Goal: Task Accomplishment & Management: Use online tool/utility

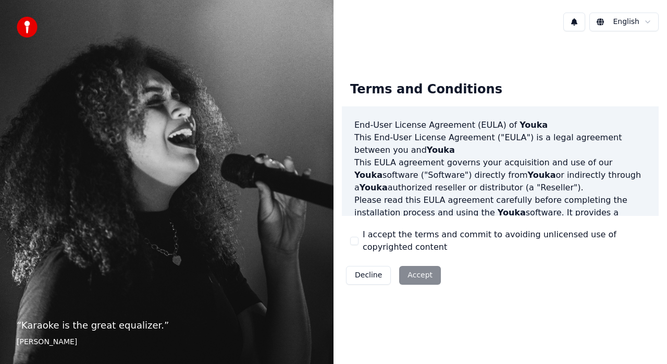
click at [354, 240] on button "I accept the terms and commit to avoiding unlicensed use of copyrighted content" at bounding box center [354, 241] width 8 height 8
click at [409, 279] on button "Accept" at bounding box center [420, 275] width 42 height 19
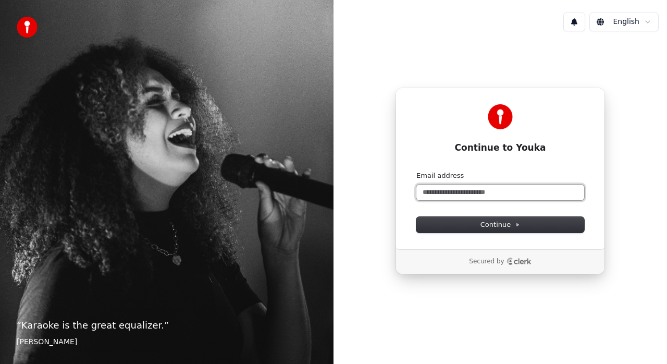
click at [518, 187] on input "Email address" at bounding box center [501, 193] width 168 height 16
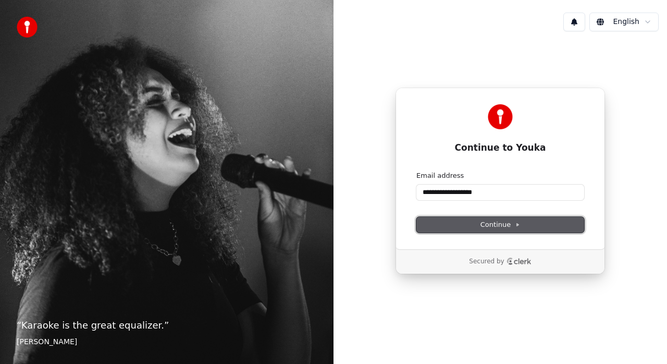
click at [527, 226] on button "Continue" at bounding box center [501, 225] width 168 height 16
type input "**********"
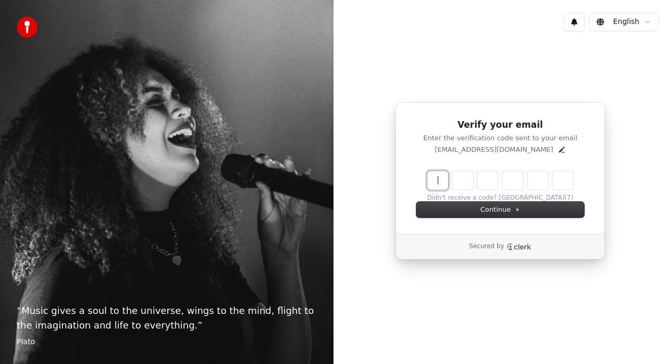
click at [440, 179] on input "Enter verification code" at bounding box center [501, 180] width 146 height 19
type input "******"
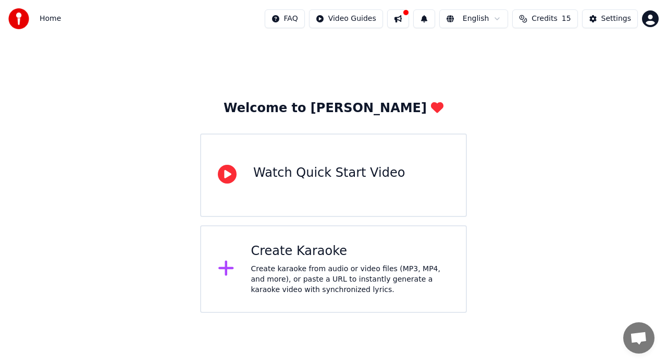
click at [651, 19] on html "Home FAQ Video Guides English Credits 15 Settings Welcome to Youka Watch Quick …" at bounding box center [333, 156] width 667 height 313
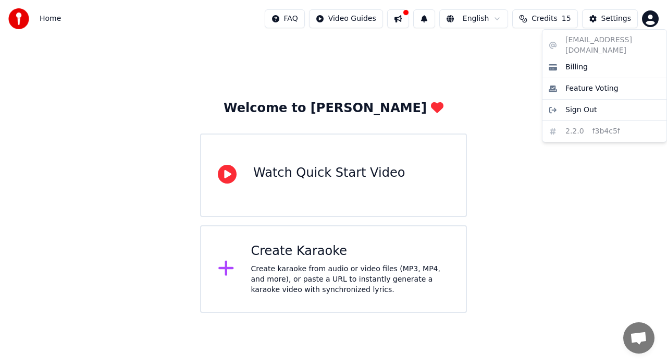
click at [542, 267] on html "Home FAQ Video Guides English Credits 15 Settings Welcome to Youka Watch Quick …" at bounding box center [333, 156] width 667 height 313
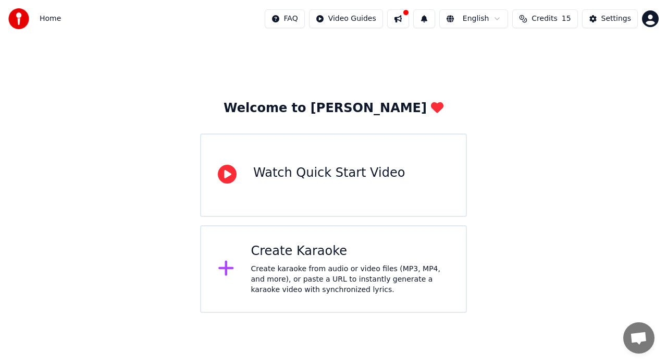
click at [409, 17] on button at bounding box center [398, 18] width 22 height 19
click at [616, 93] on div "Welcome to Youka Watch Quick Start Video Create Karaoke Create karaoke from aud…" at bounding box center [333, 175] width 667 height 275
click at [343, 281] on div "Create karaoke from audio or video files (MP3, MP4, and more), or paste a URL t…" at bounding box center [350, 279] width 199 height 31
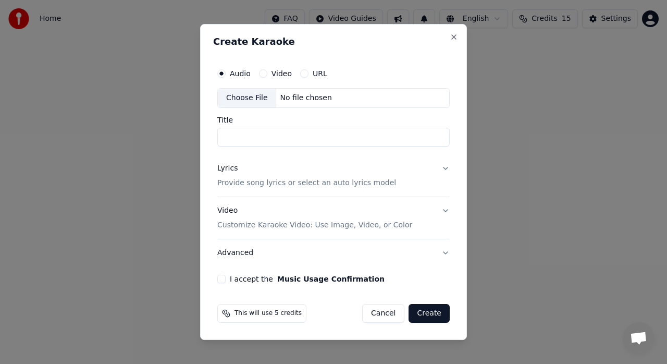
click at [388, 309] on button "Cancel" at bounding box center [383, 313] width 42 height 19
